Goal: Task Accomplishment & Management: Manage account settings

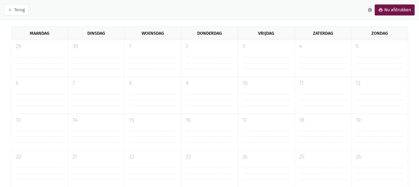
scroll to position [94, 0]
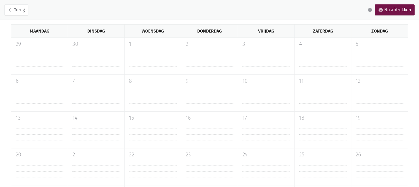
click at [128, 70] on div "1" at bounding box center [152, 56] width 57 height 37
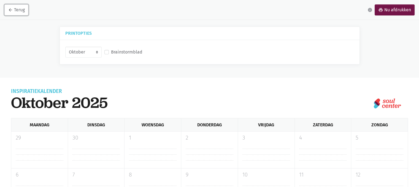
click at [17, 12] on link "arrow_back Terug" at bounding box center [16, 9] width 24 height 11
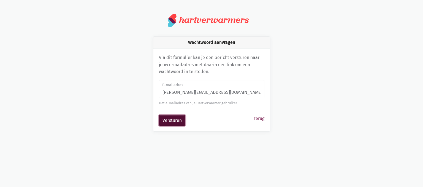
click at [167, 120] on button "Versturen" at bounding box center [172, 120] width 26 height 11
